Goal: Information Seeking & Learning: Learn about a topic

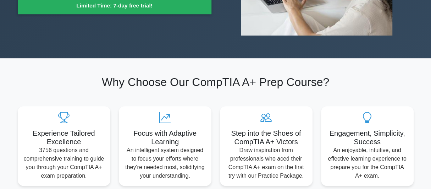
scroll to position [330, 0]
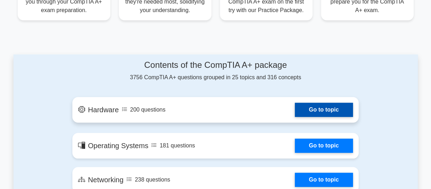
click at [325, 110] on link "Go to topic" at bounding box center [323, 109] width 58 height 14
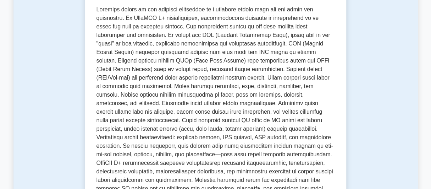
scroll to position [330, 0]
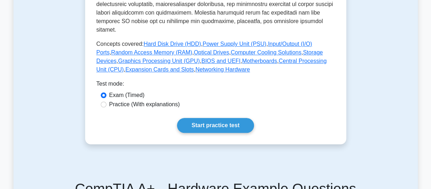
click at [168, 100] on label "Practice (With explanations)" at bounding box center [144, 104] width 71 height 9
click at [106, 101] on input "Practice (With explanations)" at bounding box center [104, 104] width 6 height 6
radio input "true"
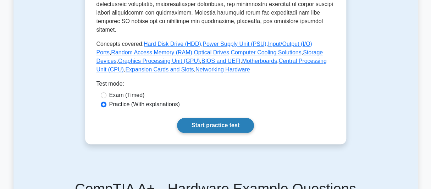
click at [221, 118] on link "Start practice test" at bounding box center [215, 125] width 77 height 15
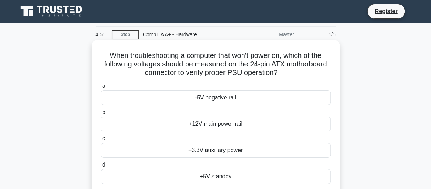
click at [157, 122] on div "+12V main power rail" at bounding box center [216, 123] width 230 height 15
click at [101, 114] on input "b. +12V main power rail" at bounding box center [101, 112] width 0 height 5
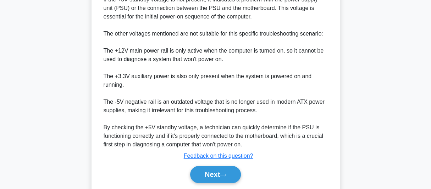
scroll to position [308, 0]
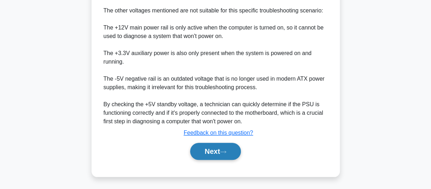
click at [215, 145] on button "Next" at bounding box center [215, 150] width 51 height 17
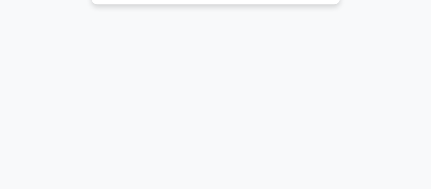
scroll to position [29, 0]
